Goal: Complete application form

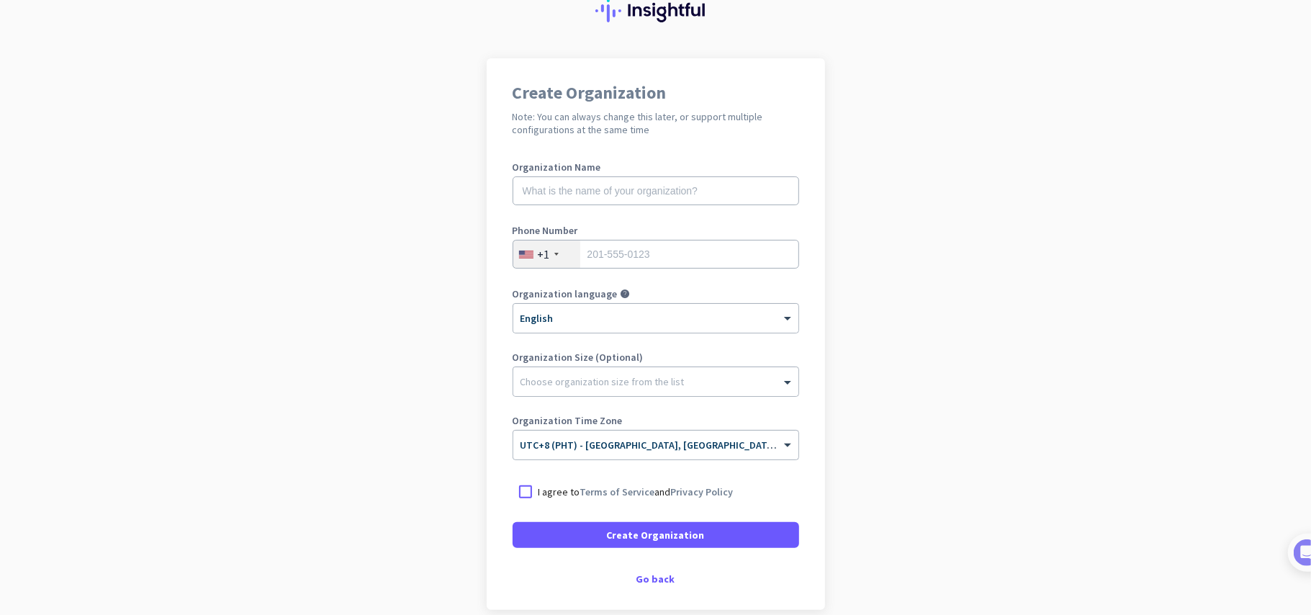
scroll to position [125, 0]
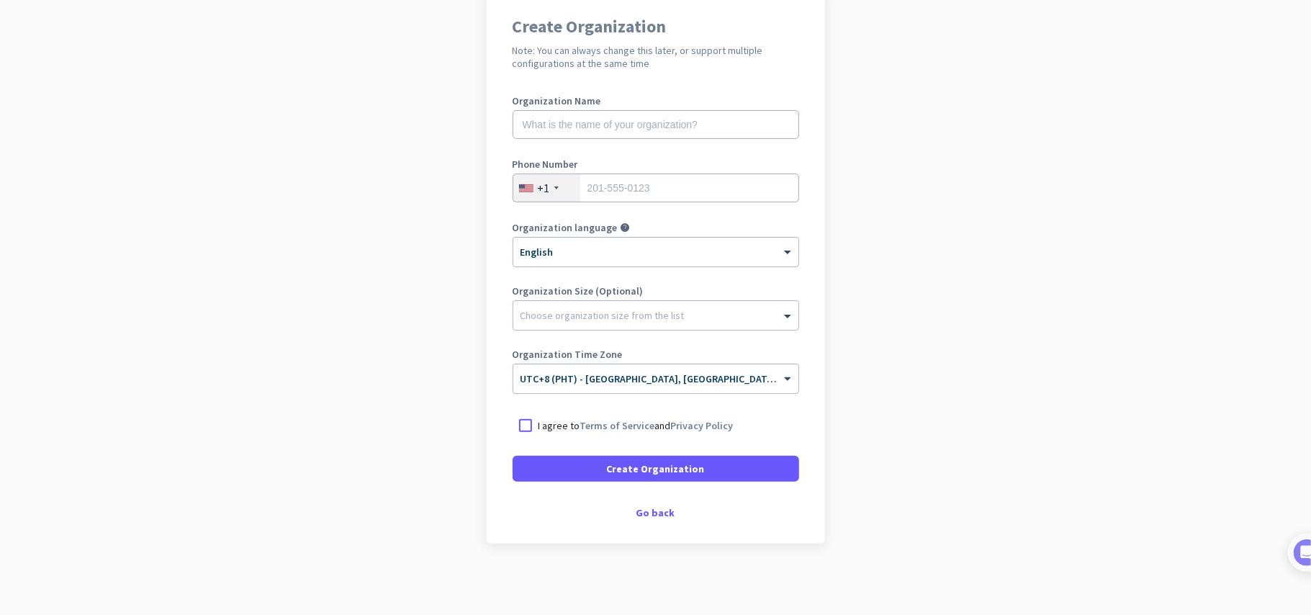
click at [641, 504] on div "Create Organization Note: You can always change this later, or support multiple…" at bounding box center [655, 267] width 338 height 551
click at [640, 516] on div "Go back" at bounding box center [655, 512] width 286 height 10
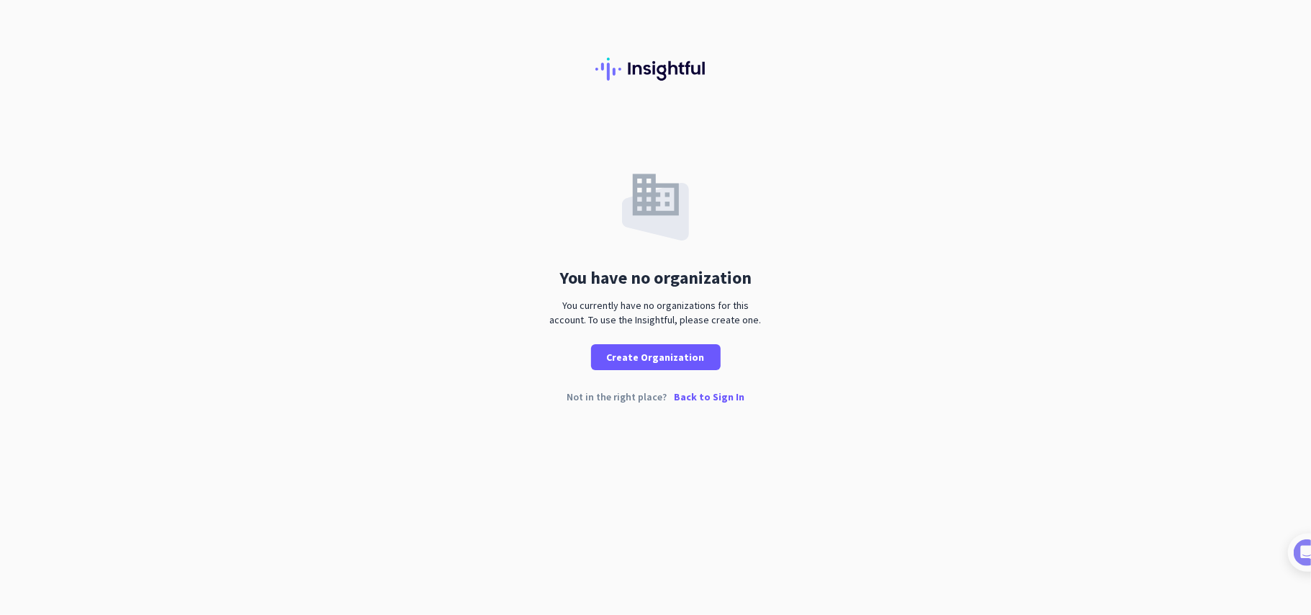
click at [702, 403] on div "Not in the right place? Back to Sign In" at bounding box center [655, 407] width 1311 height 33
click at [700, 397] on p "Back to Sign In" at bounding box center [709, 396] width 71 height 10
